Goal: Check status: Check status

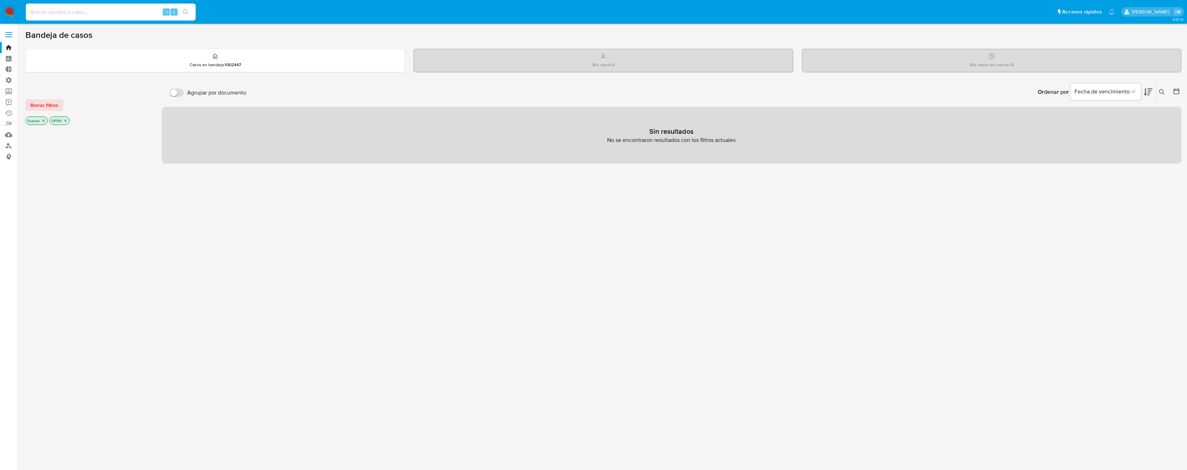
click at [130, 10] on input at bounding box center [111, 11] width 170 height 9
paste input "2267562987"
type input "2267562987"
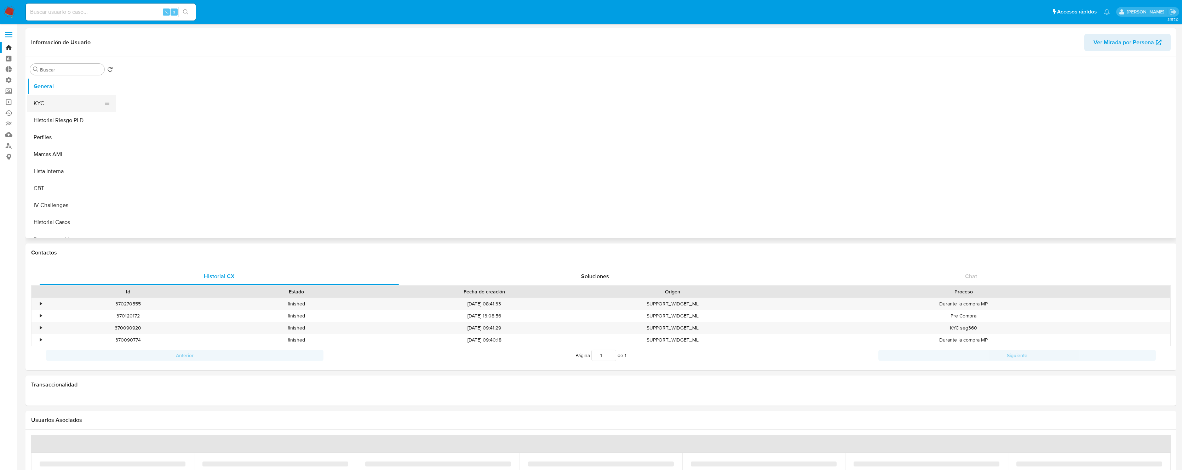
click at [68, 103] on button "KYC" at bounding box center [68, 103] width 83 height 17
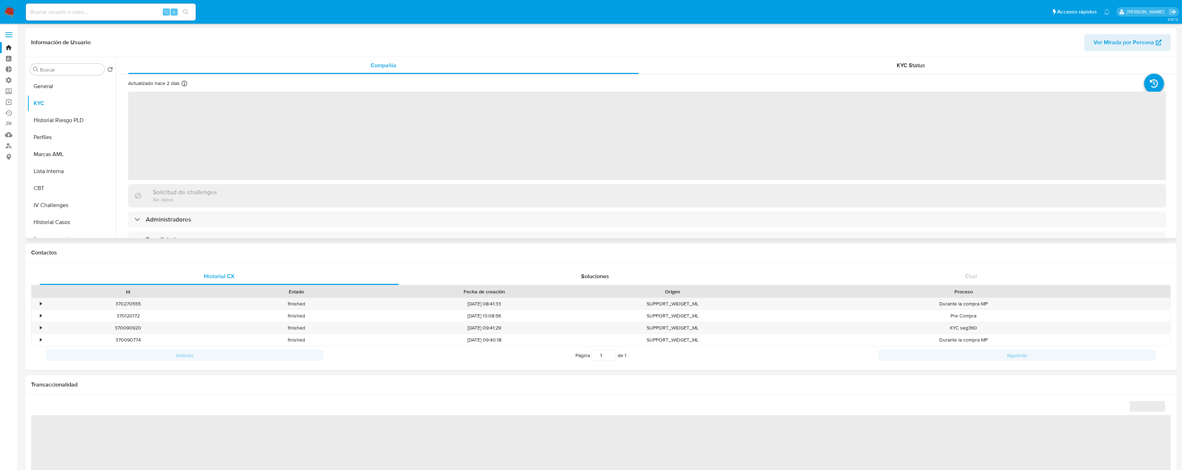
select select "10"
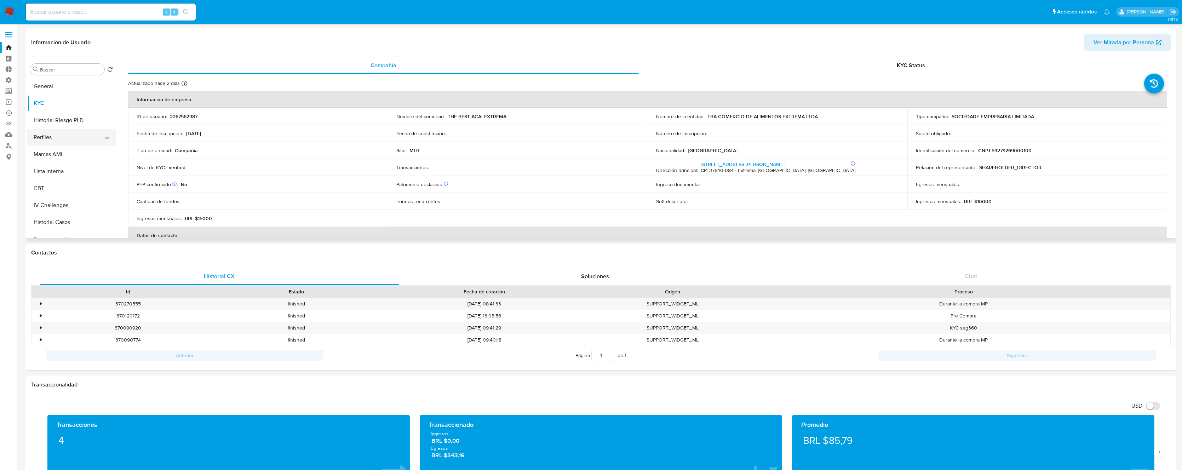
click at [42, 129] on button "Perfiles" at bounding box center [68, 137] width 83 height 17
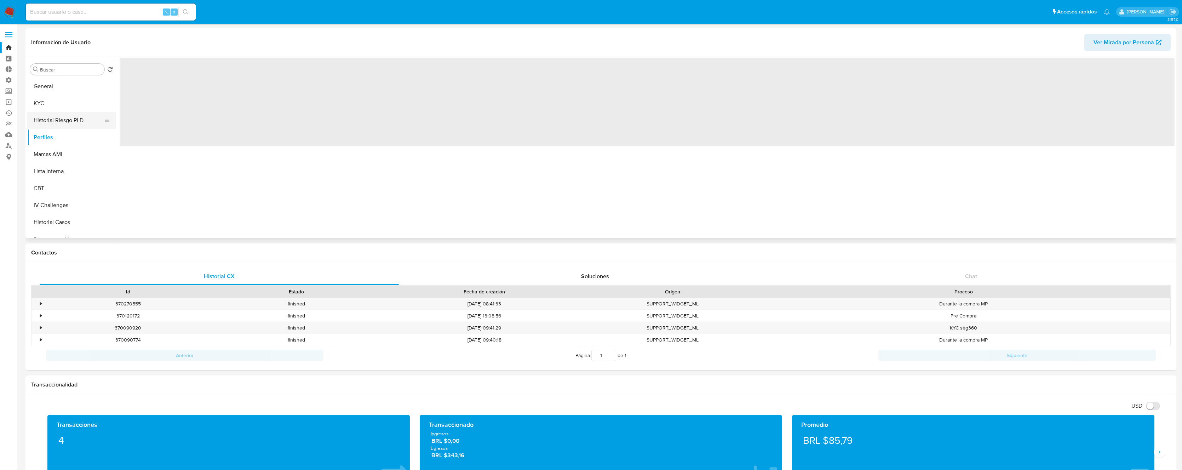
click at [56, 121] on button "Historial Riesgo PLD" at bounding box center [68, 120] width 83 height 17
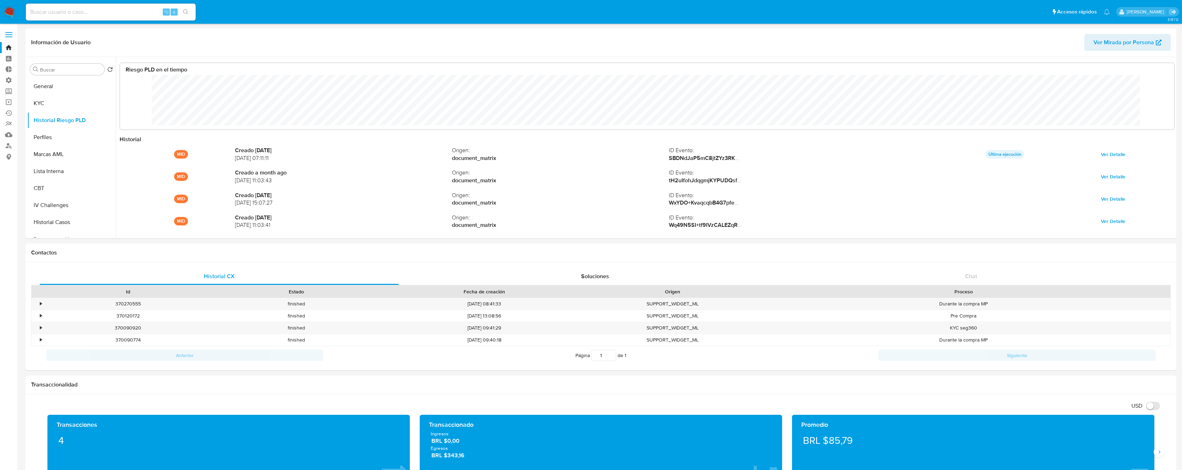
scroll to position [53, 1040]
